Goal: Find specific page/section: Find specific page/section

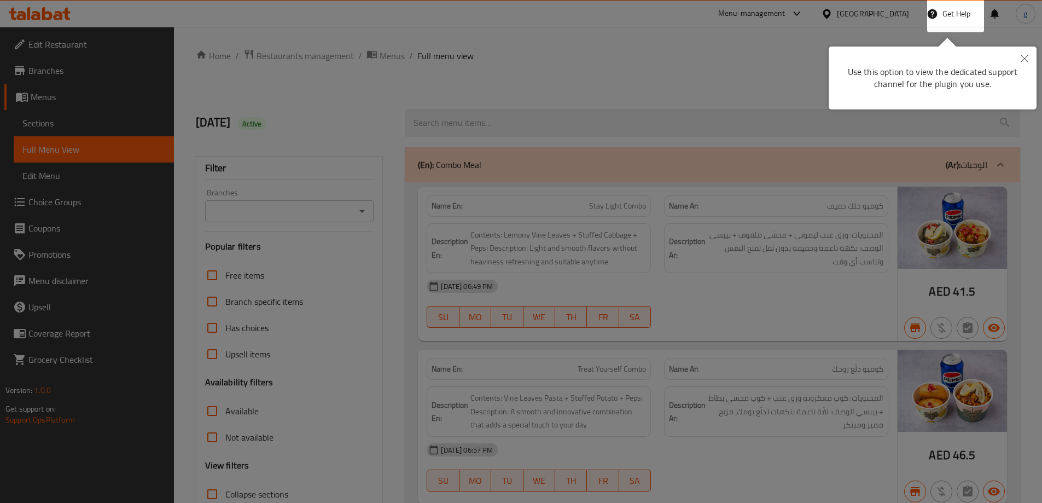
click at [730, 57] on div at bounding box center [521, 251] width 1042 height 503
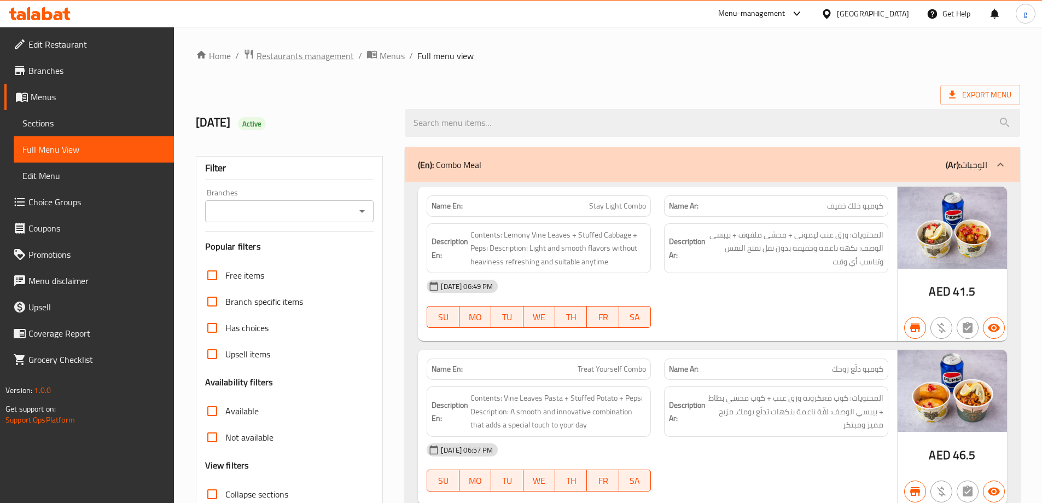
click at [290, 53] on span "Restaurants management" at bounding box center [304, 55] width 97 height 13
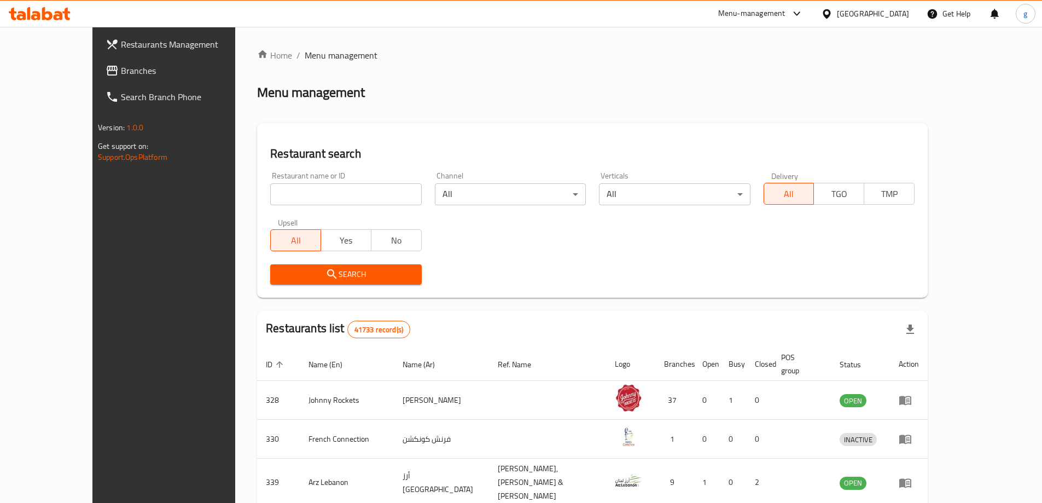
click at [121, 66] on span "Branches" at bounding box center [189, 70] width 137 height 13
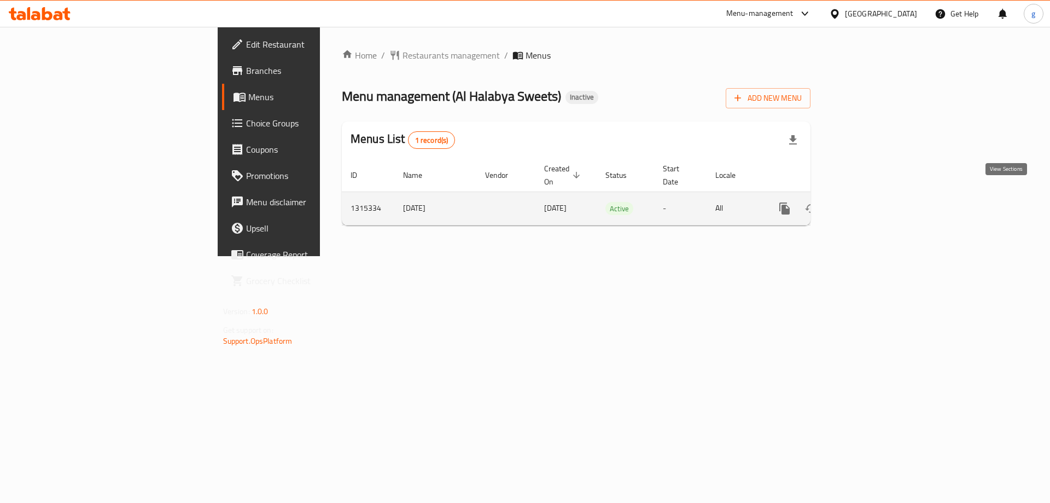
click at [870, 202] on icon "enhanced table" at bounding box center [863, 208] width 13 height 13
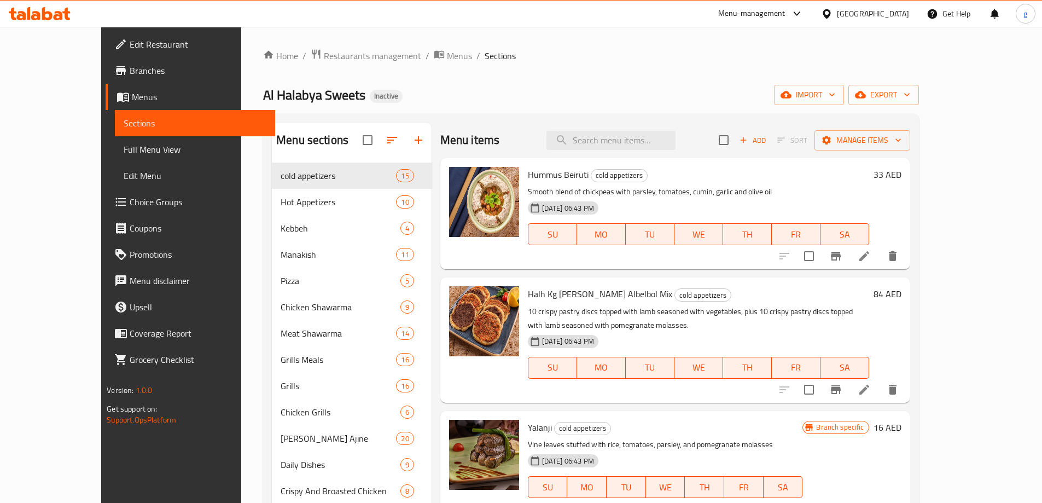
click at [130, 71] on span "Branches" at bounding box center [198, 70] width 137 height 13
